Goal: Task Accomplishment & Management: Manage account settings

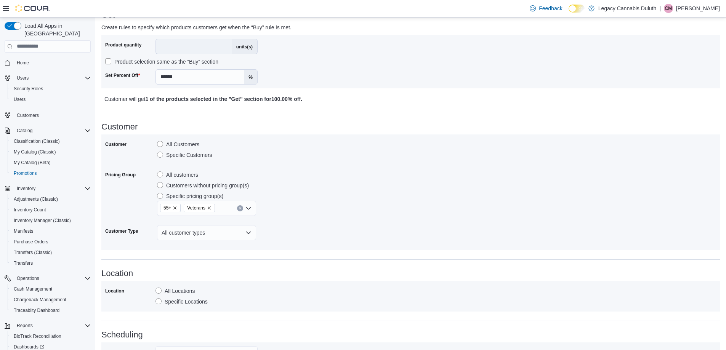
scroll to position [457, 0]
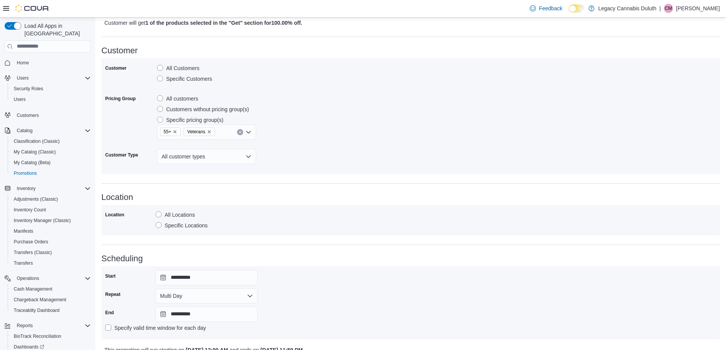
click at [163, 66] on label "All Customers" at bounding box center [178, 68] width 42 height 9
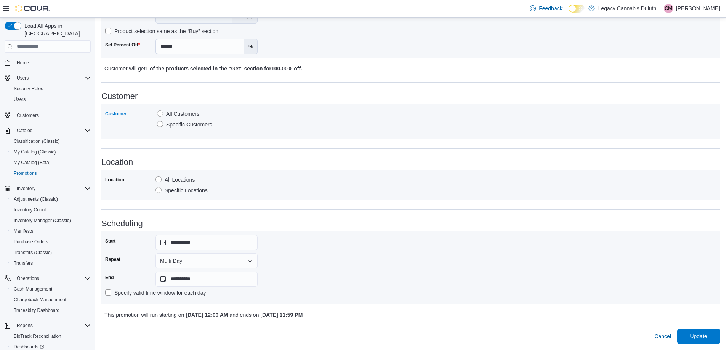
click at [160, 123] on label "Specific Customers" at bounding box center [184, 124] width 55 height 9
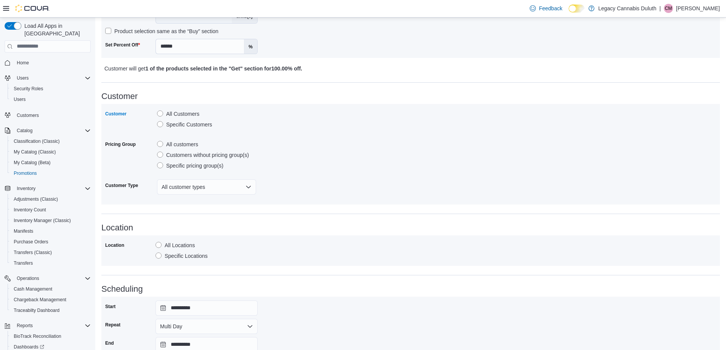
click at [302, 145] on div "Customer All Customers Specific Customers Pricing Group All customers Customers…" at bounding box center [410, 154] width 611 height 93
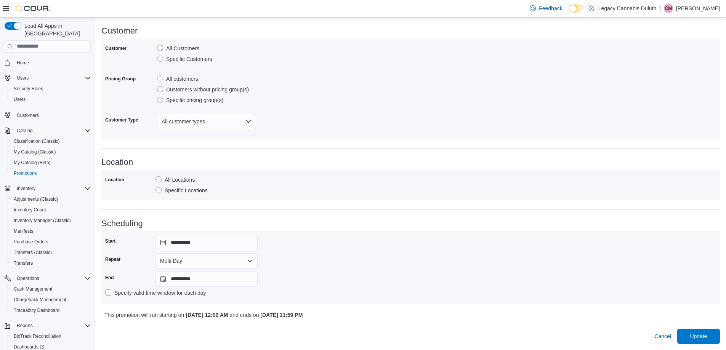
scroll to position [20, 0]
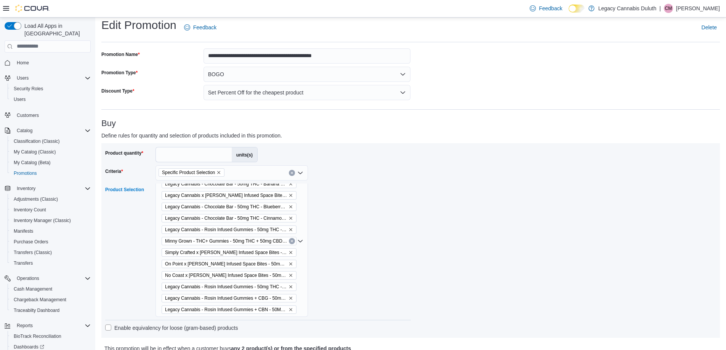
click at [298, 223] on div "Legacy Cannabis - Rosin Infused Gummies - 50mg THC - Pomegranate Peak Legacy Ca…" at bounding box center [231, 241] width 152 height 152
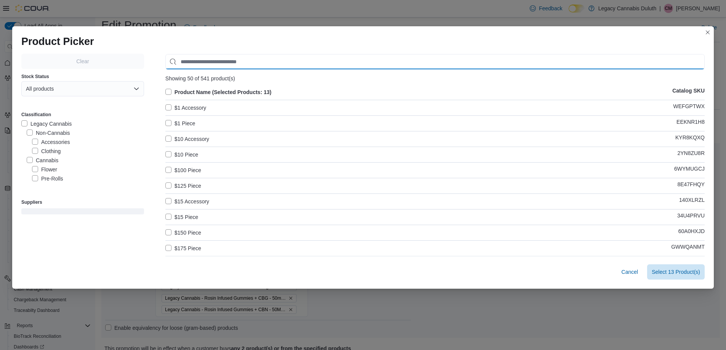
click at [208, 64] on input "Use aria labels when no actual label is in use" at bounding box center [434, 61] width 539 height 15
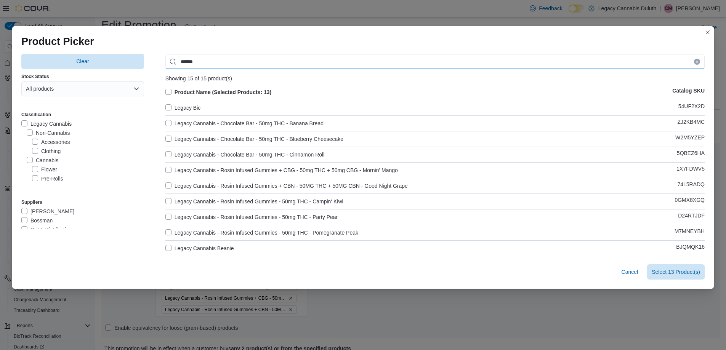
type input "******"
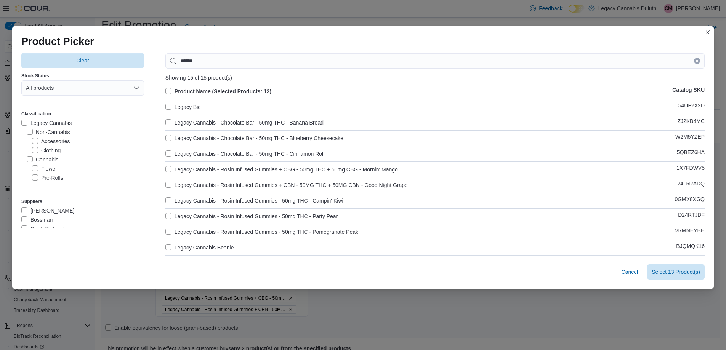
click at [714, 131] on div "Clear Stock Status All products Classification Legacy Cannabis Non-Cannabis Acc…" at bounding box center [362, 155] width 701 height 208
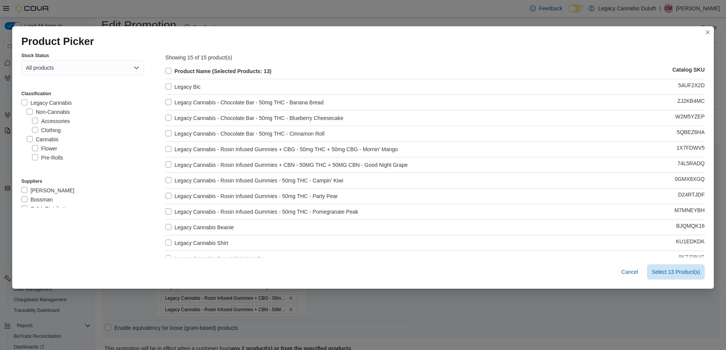
scroll to position [0, 0]
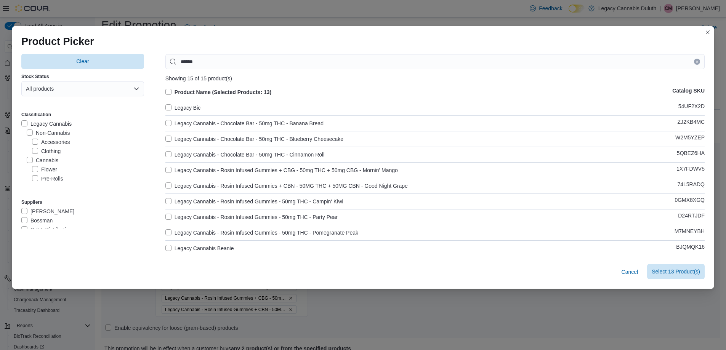
click at [672, 272] on span "Select 13 Product(s)" at bounding box center [675, 272] width 48 height 8
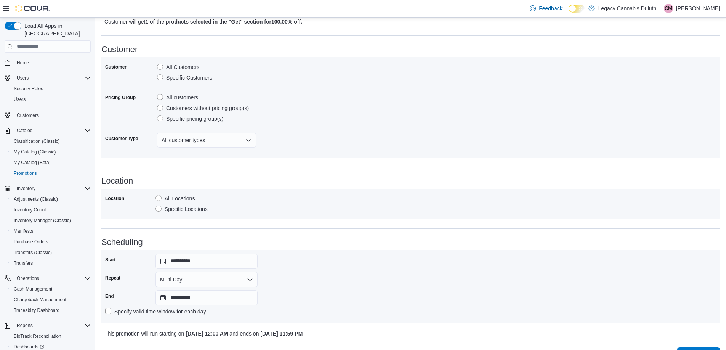
scroll to position [477, 0]
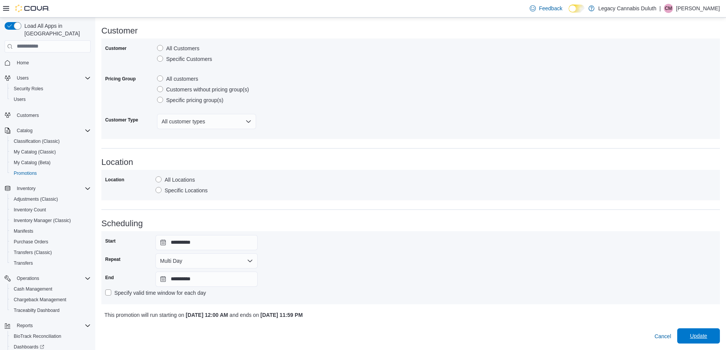
click at [707, 337] on span "Update" at bounding box center [698, 336] width 17 height 8
